Goal: Obtain resource: Download file/media

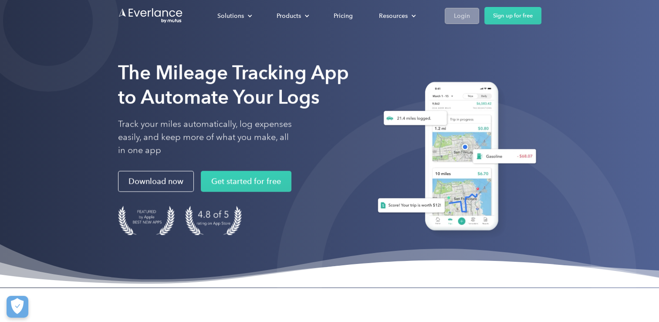
click at [455, 12] on div "Login" at bounding box center [462, 15] width 16 height 11
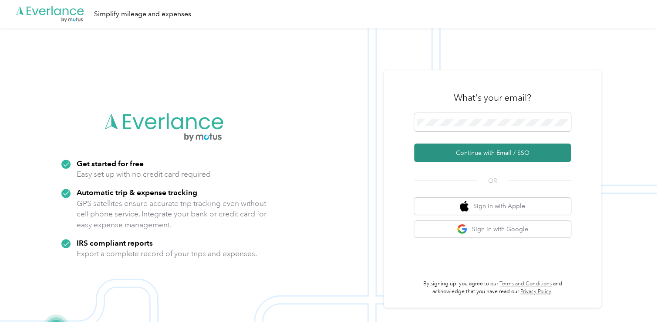
click at [464, 157] on button "Continue with Email / SSO" at bounding box center [492, 152] width 157 height 18
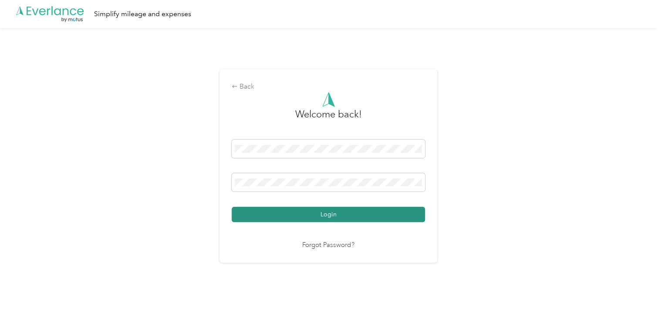
click at [374, 213] on button "Login" at bounding box center [328, 214] width 193 height 15
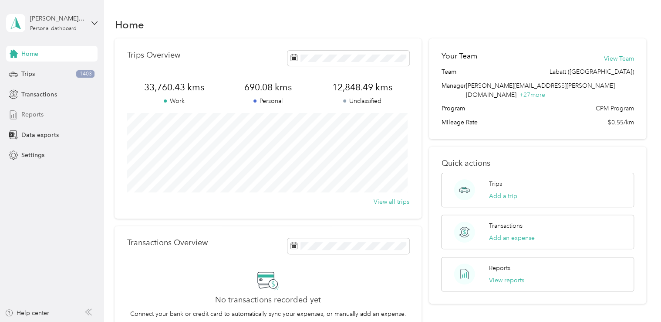
click at [20, 116] on div "Reports" at bounding box center [51, 115] width 91 height 16
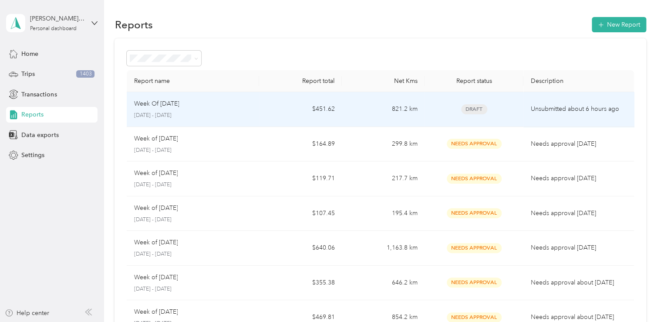
click at [223, 98] on td "Week Of [DATE] [DATE] - [DATE]" at bounding box center [193, 109] width 132 height 35
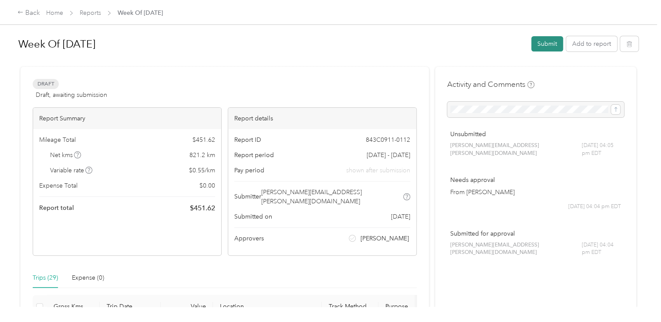
click at [539, 50] on button "Submit" at bounding box center [548, 43] width 32 height 15
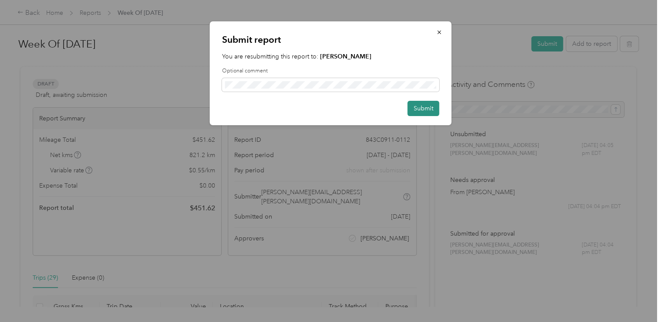
click at [425, 110] on button "Submit" at bounding box center [424, 108] width 32 height 15
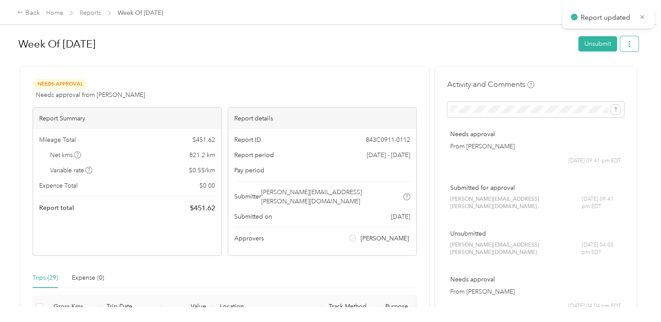
click at [628, 44] on icon "button" at bounding box center [630, 44] width 6 height 6
click at [609, 75] on span "Download" at bounding box center [602, 75] width 29 height 9
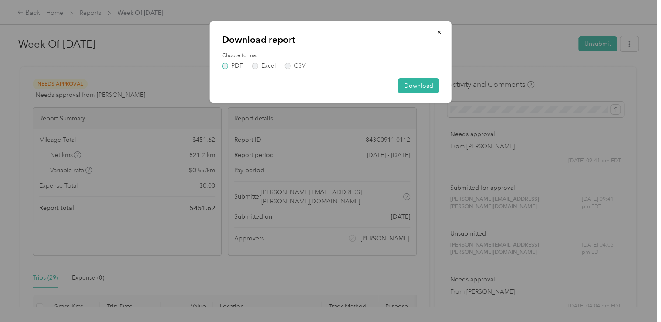
click at [226, 64] on label "PDF" at bounding box center [232, 66] width 21 height 6
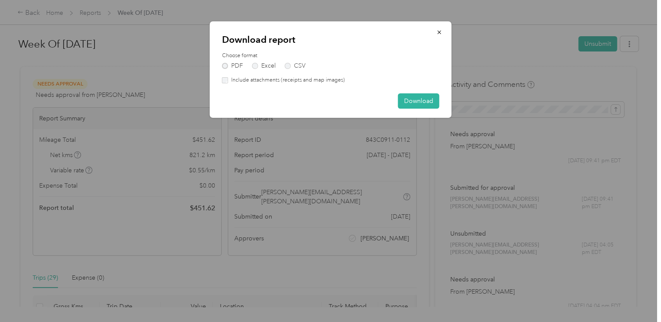
click at [407, 95] on button "Download" at bounding box center [418, 100] width 41 height 15
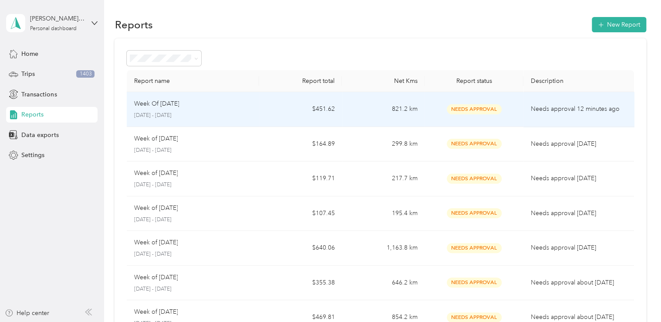
click at [219, 105] on div "Week Of September 22 2025" at bounding box center [193, 104] width 119 height 10
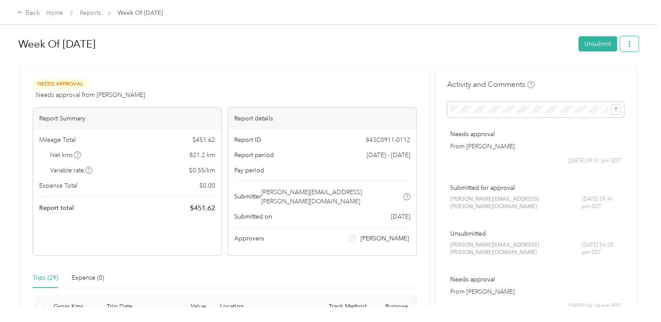
click at [623, 44] on button "button" at bounding box center [629, 43] width 18 height 15
click at [604, 71] on span "Download" at bounding box center [602, 75] width 29 height 9
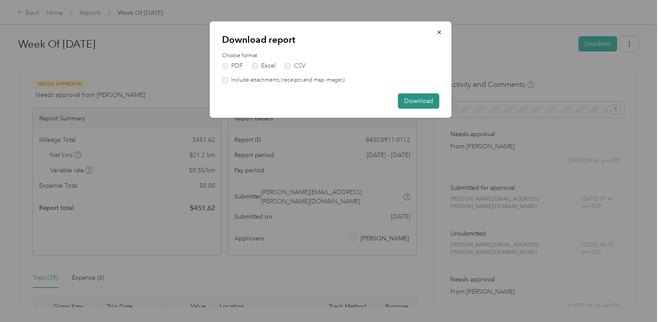
click at [411, 104] on button "Download" at bounding box center [418, 100] width 41 height 15
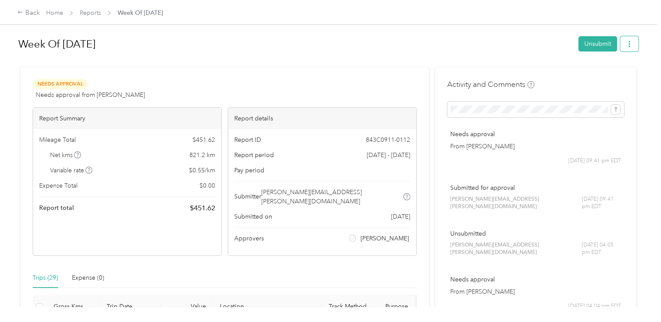
click at [627, 43] on icon "button" at bounding box center [630, 44] width 6 height 6
